Goal: Transaction & Acquisition: Purchase product/service

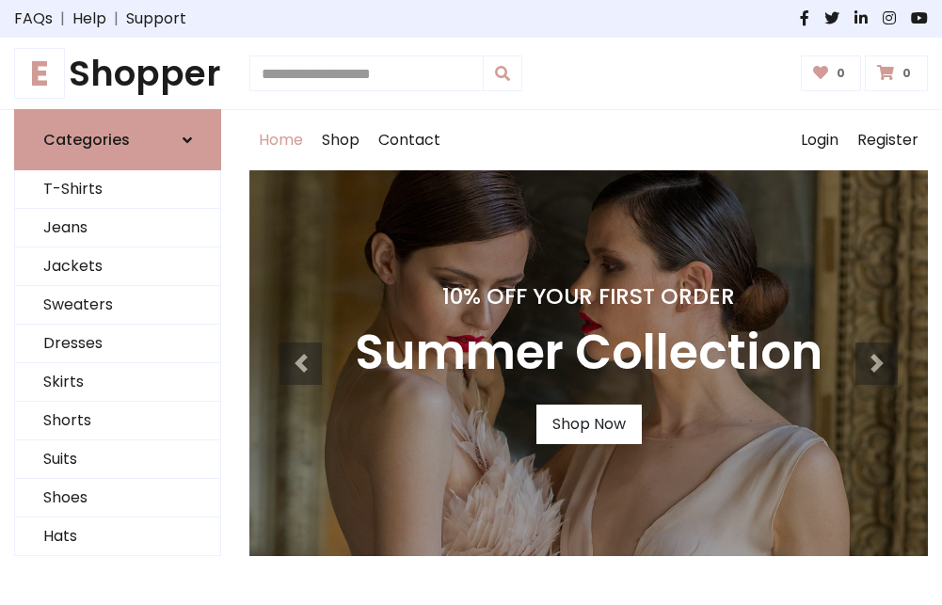
click at [471, 302] on h4 "10% Off Your First Order" at bounding box center [589, 296] width 468 height 26
click at [588, 425] on link "Shop Now" at bounding box center [589, 425] width 105 height 40
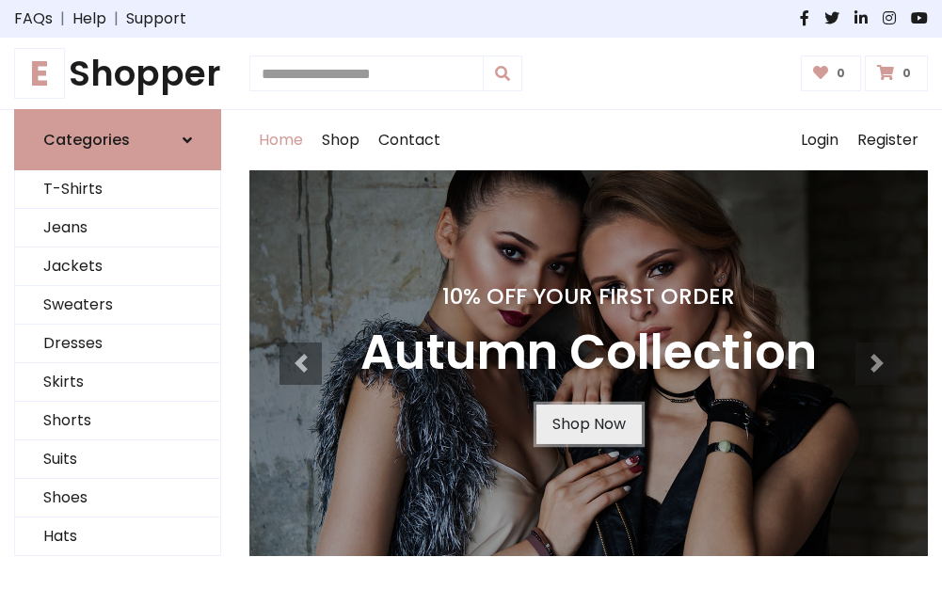
click at [588, 425] on link "Shop Now" at bounding box center [589, 425] width 105 height 40
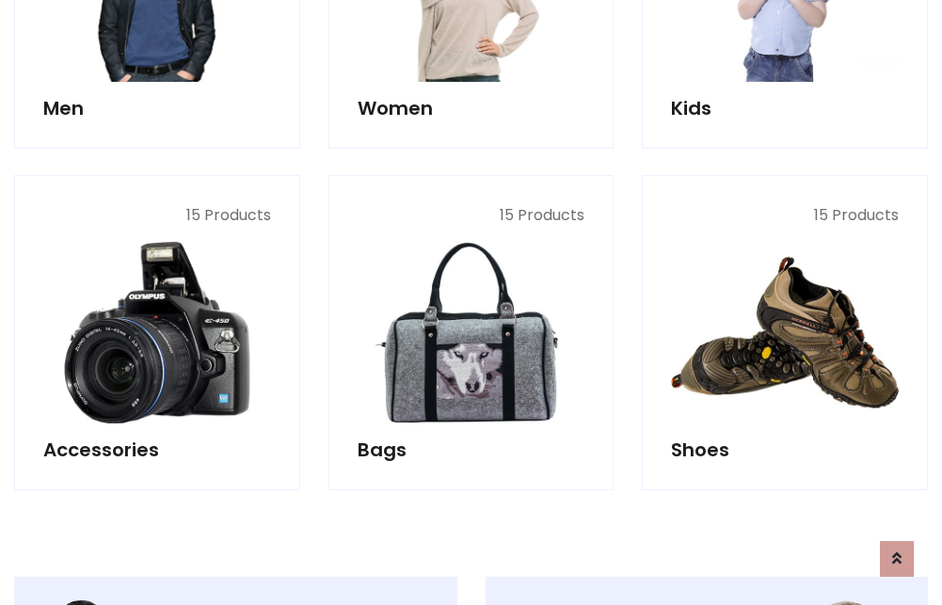
scroll to position [1877, 0]
